Goal: Register for event/course

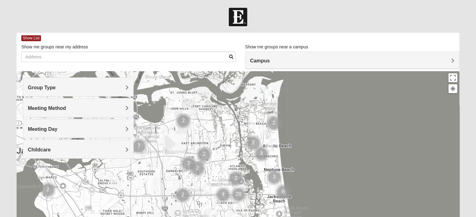
click at [56, 89] on span "Group Type" at bounding box center [42, 87] width 28 height 5
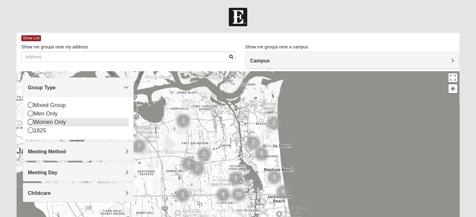
click at [31, 122] on icon at bounding box center [31, 122] width 6 height 6
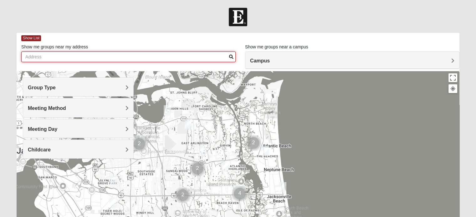
click at [104, 60] on input "Show me groups near my address" at bounding box center [128, 57] width 214 height 11
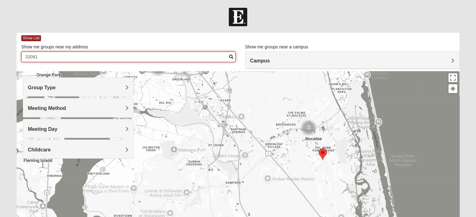
type input "32081"
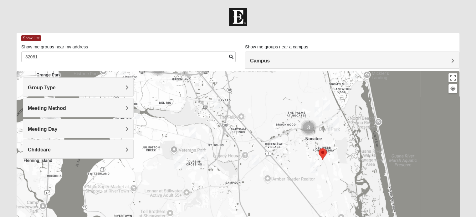
click at [315, 168] on img "Womens Buckland/McGowan 32081" at bounding box center [314, 167] width 13 height 15
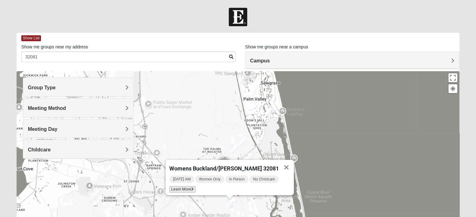
click at [194, 188] on icon at bounding box center [192, 190] width 3 height 4
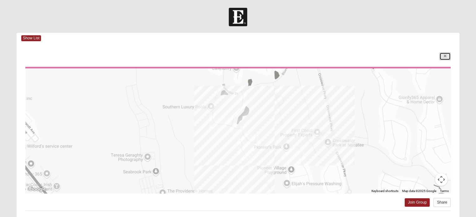
click at [446, 57] on icon at bounding box center [445, 56] width 3 height 4
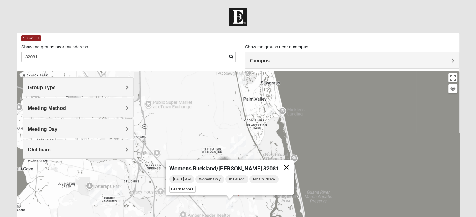
click at [283, 164] on button "Close" at bounding box center [286, 167] width 15 height 15
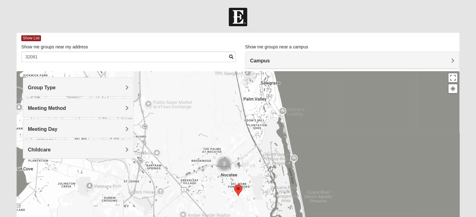
click at [234, 150] on img "Womens Bonner 32081" at bounding box center [233, 148] width 13 height 15
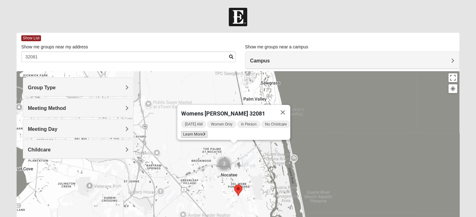
click at [190, 131] on span "Learn More" at bounding box center [194, 134] width 26 height 7
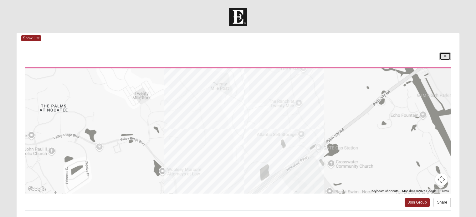
click at [448, 56] on link at bounding box center [444, 57] width 11 height 8
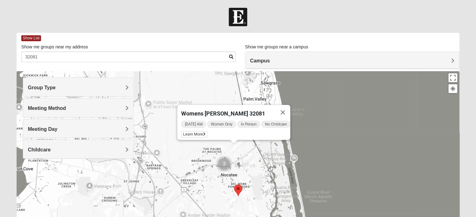
click at [242, 142] on img "Womens Masulli 32081" at bounding box center [242, 141] width 13 height 15
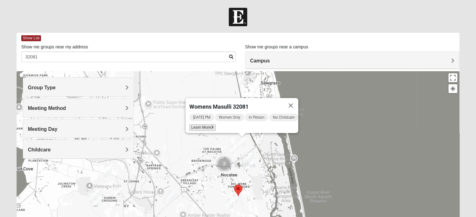
click at [211, 126] on icon at bounding box center [212, 128] width 3 height 4
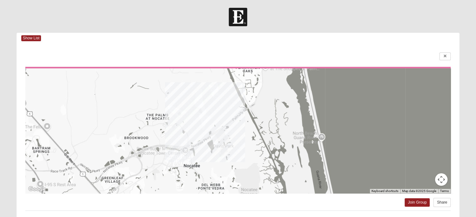
click at [218, 112] on div at bounding box center [237, 131] width 425 height 125
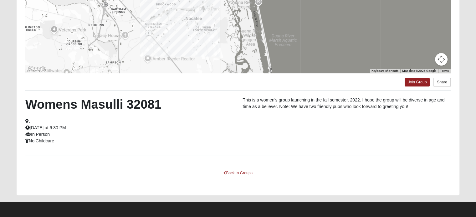
scroll to position [121, 0]
click at [412, 81] on link "Join Group" at bounding box center [417, 82] width 25 height 8
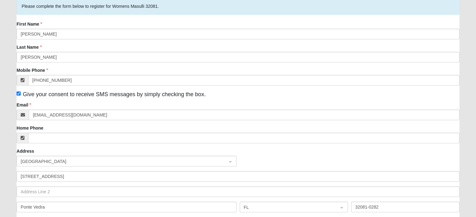
scroll to position [63, 0]
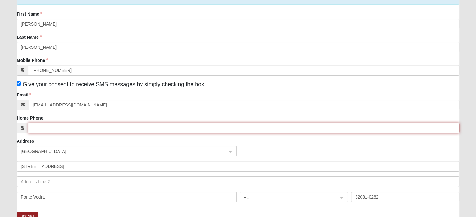
click at [38, 129] on input "Home Phone" at bounding box center [243, 128] width 431 height 11
type input "[PHONE_NUMBER]"
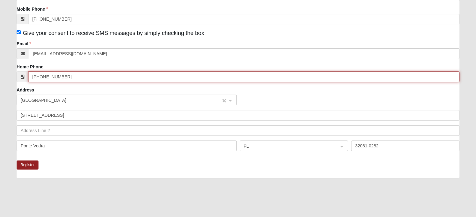
scroll to position [125, 0]
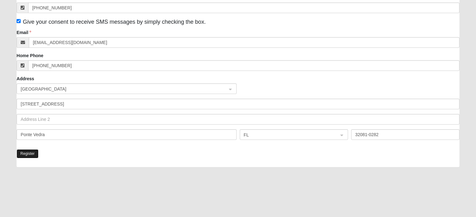
click at [26, 154] on button "Register" at bounding box center [28, 154] width 22 height 9
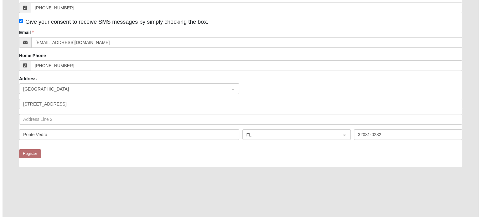
scroll to position [0, 0]
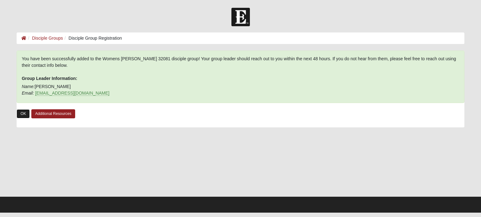
click at [27, 112] on link "OK" at bounding box center [23, 114] width 13 height 9
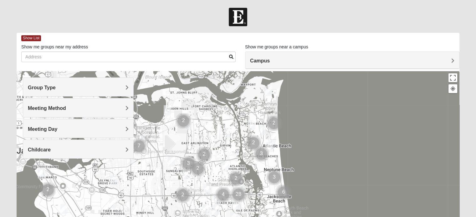
click at [125, 89] on h4 "Group Type" at bounding box center [78, 88] width 101 height 6
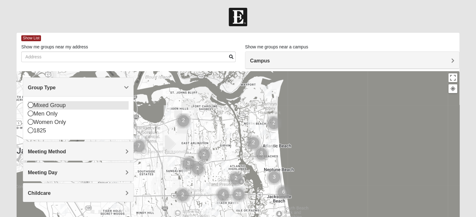
click at [45, 105] on div "Mixed Group" at bounding box center [78, 105] width 101 height 8
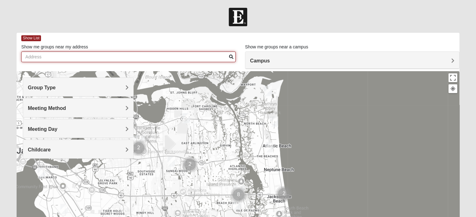
click at [50, 55] on input "Show me groups near my address" at bounding box center [128, 57] width 214 height 11
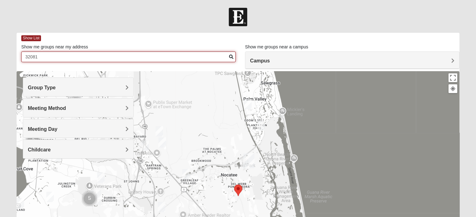
type input "32081"
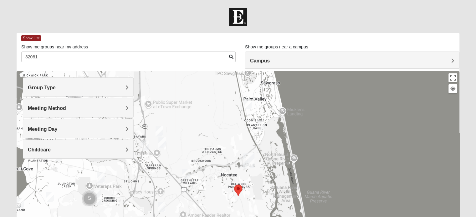
click at [263, 124] on img "Mixed Reed 32081" at bounding box center [261, 125] width 13 height 15
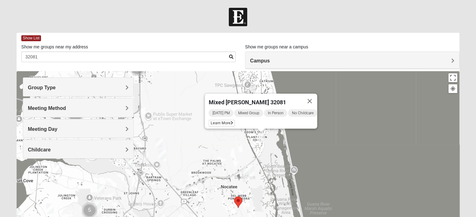
click at [315, 97] on button "Close" at bounding box center [309, 101] width 15 height 15
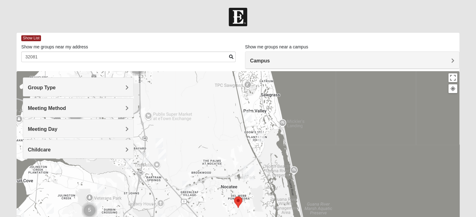
click at [246, 115] on img "Mixed Pate 32082" at bounding box center [248, 116] width 13 height 15
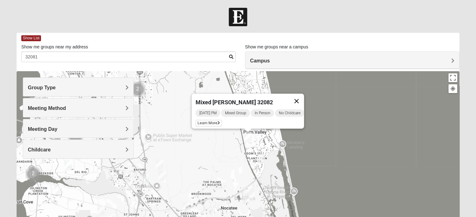
click at [300, 100] on button "Close" at bounding box center [296, 101] width 15 height 15
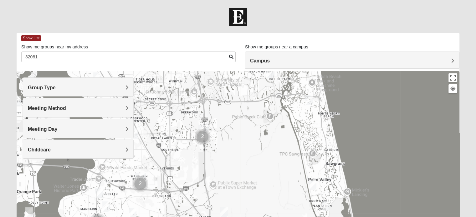
click at [307, 99] on img "Mixed Hays 32082" at bounding box center [309, 100] width 13 height 15
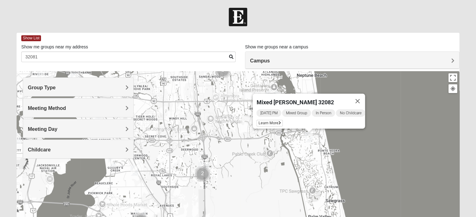
click at [359, 96] on button "Close" at bounding box center [357, 101] width 15 height 15
